Goal: Register for event/course

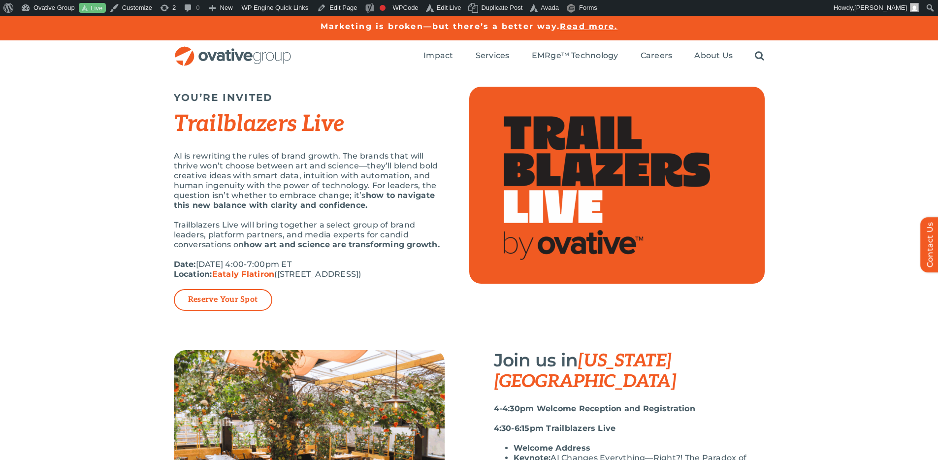
click at [273, 224] on p "Trailblazers Live will bring together a select group of brand leaders, platform…" at bounding box center [309, 235] width 271 height 30
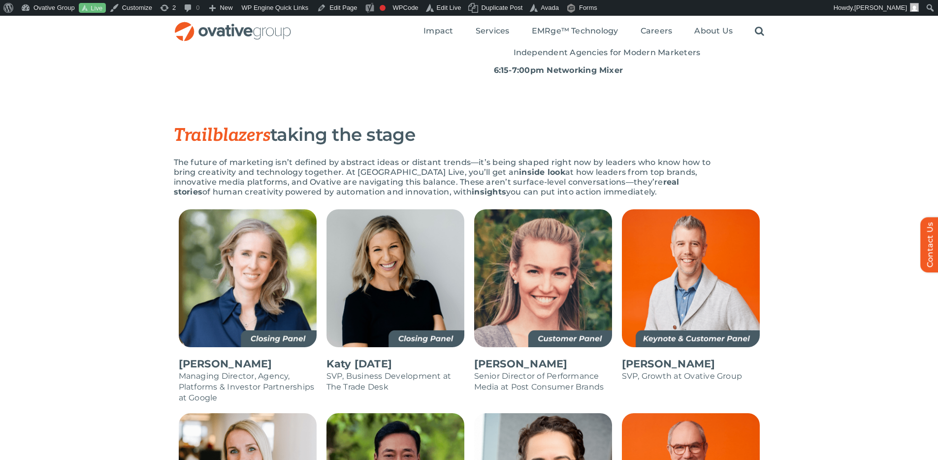
scroll to position [475, 0]
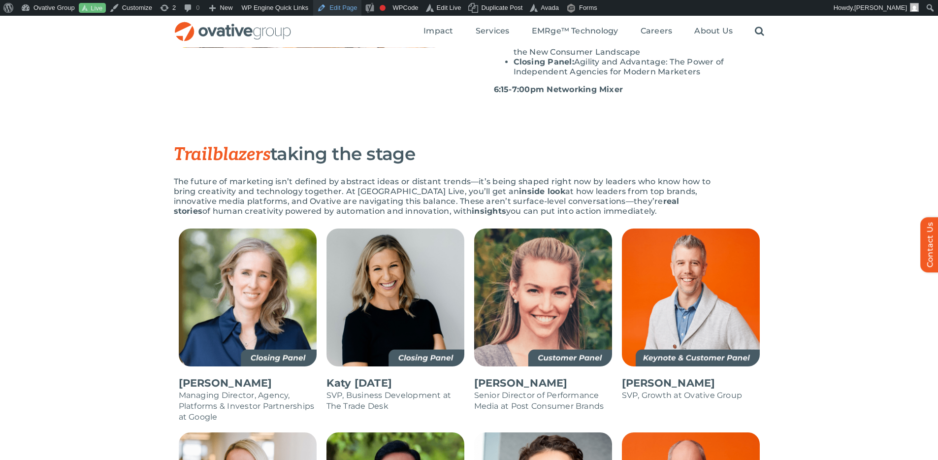
click at [348, 9] on link "Edit Page" at bounding box center [337, 8] width 48 height 16
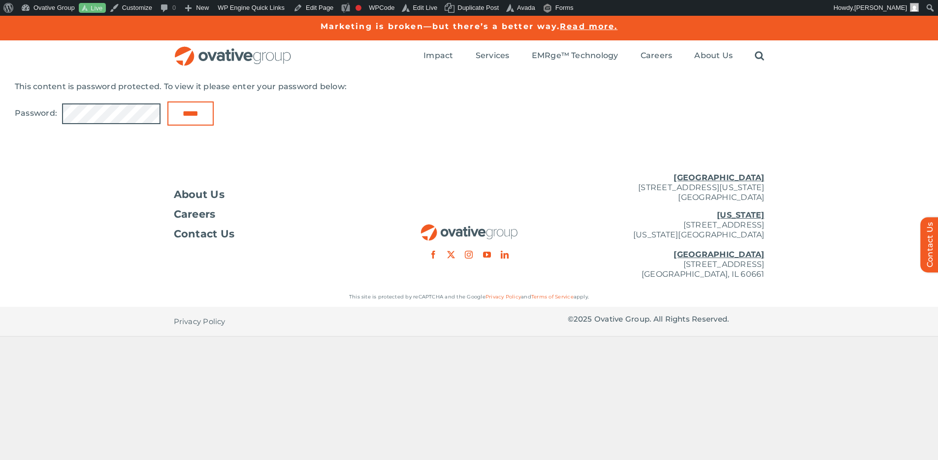
click at [167, 101] on input "*****" at bounding box center [190, 113] width 46 height 24
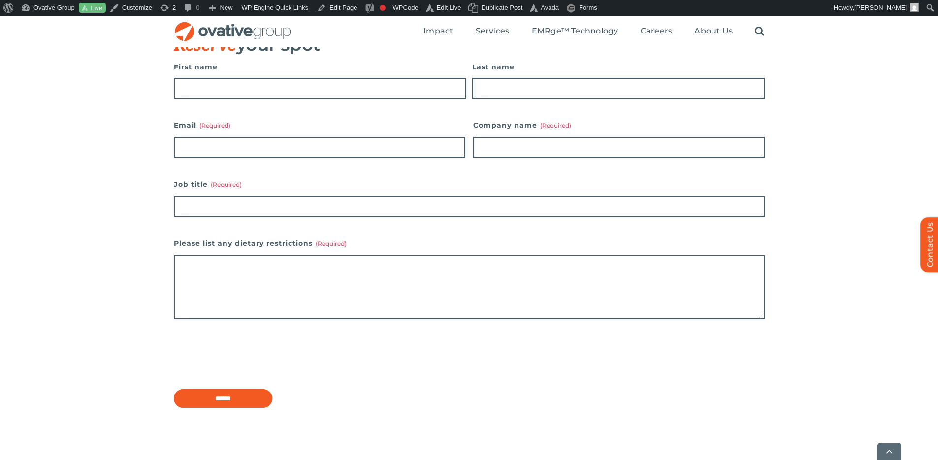
scroll to position [1496, 0]
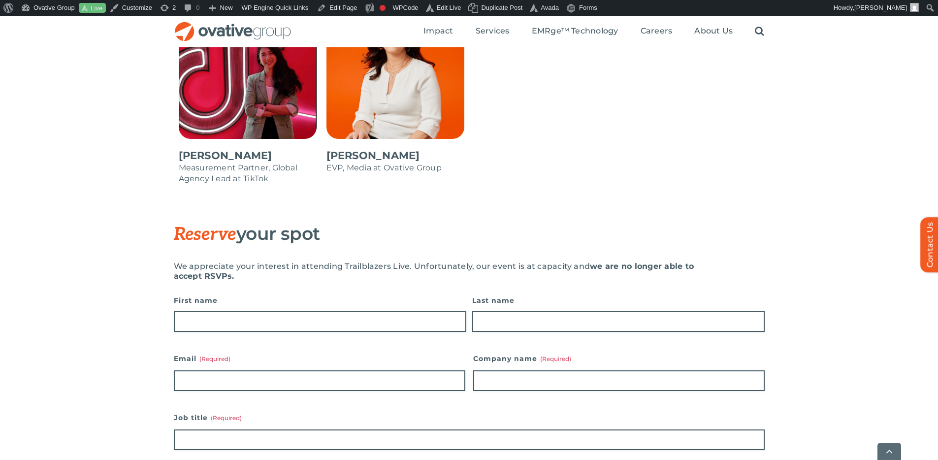
scroll to position [1306, 0]
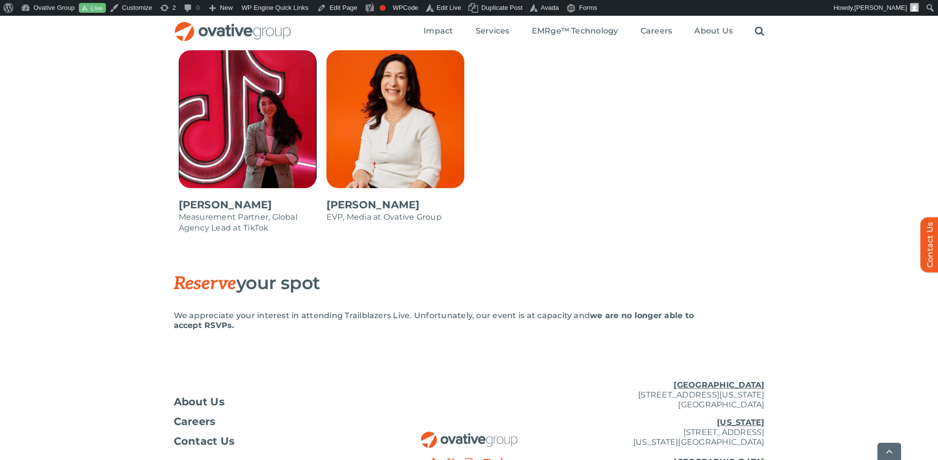
scroll to position [1317, 0]
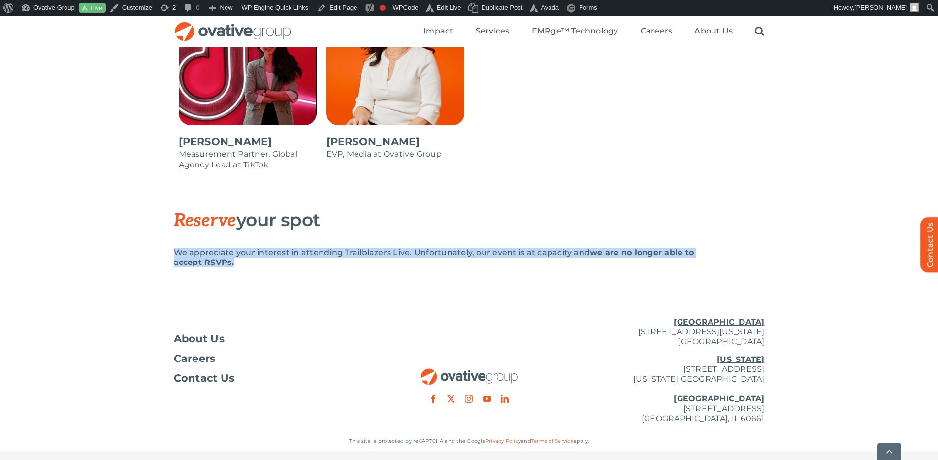
drag, startPoint x: 174, startPoint y: 231, endPoint x: 234, endPoint y: 241, distance: 60.8
click at [234, 248] on p "We appreciate your interest in attending Trailblazers Live. Unfortunately, our …" at bounding box center [445, 258] width 542 height 20
copy p "We appreciate your interest in attending Trailblazers Live. Unfortunately, our …"
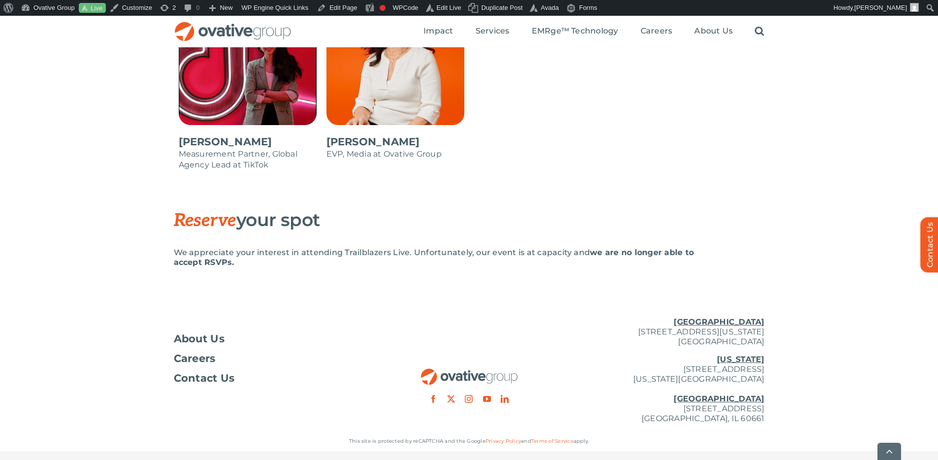
click at [695, 210] on h3 "Reserve your spot" at bounding box center [445, 220] width 542 height 21
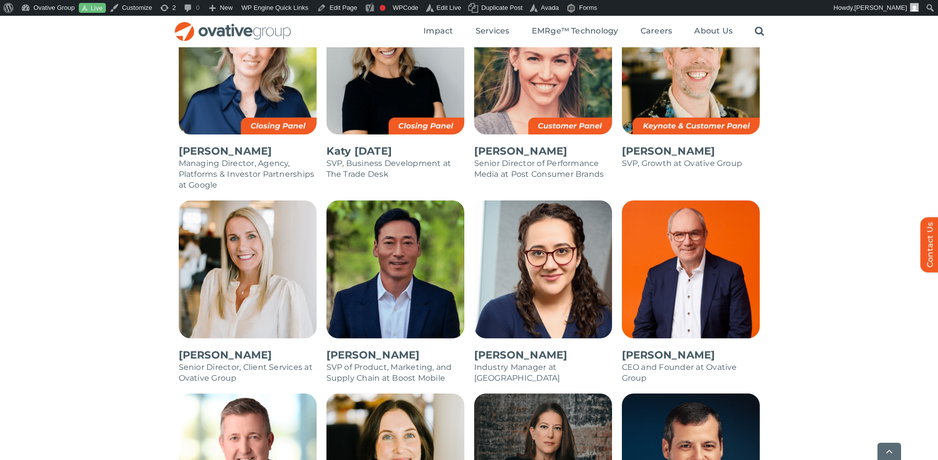
scroll to position [721, 0]
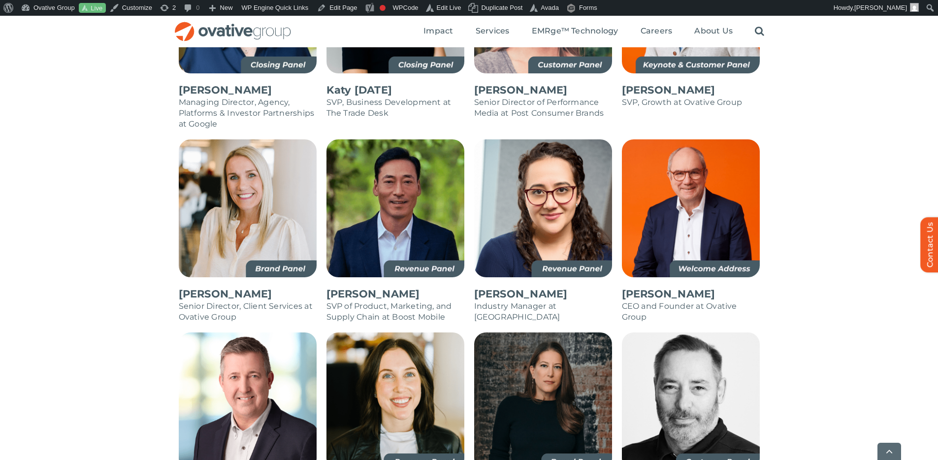
scroll to position [768, 0]
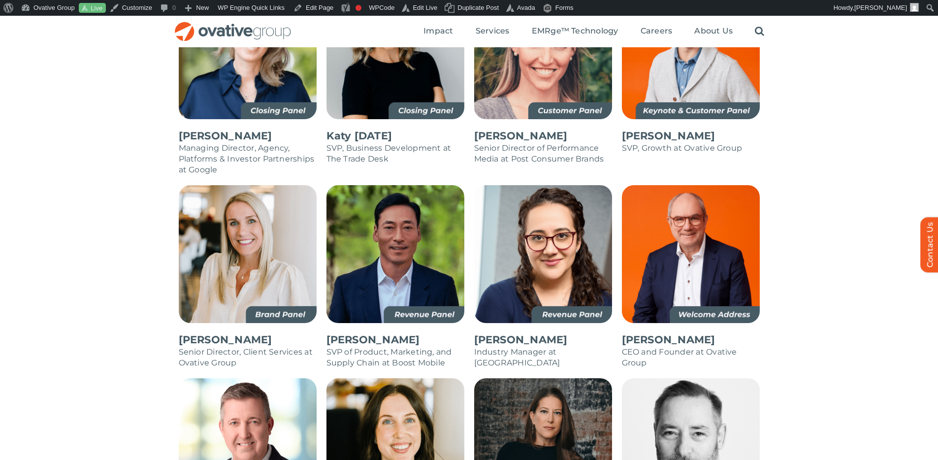
scroll to position [710, 0]
